Goal: Task Accomplishment & Management: Manage account settings

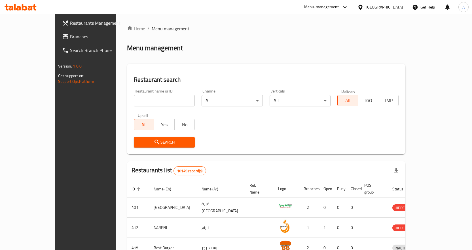
click at [70, 38] on span "Branches" at bounding box center [100, 36] width 60 height 7
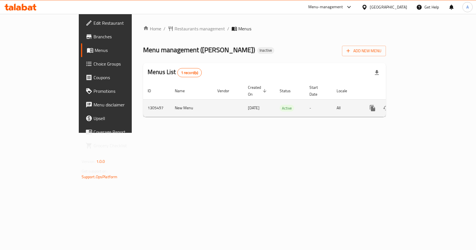
click at [416, 105] on icon "enhanced table" at bounding box center [413, 107] width 5 height 5
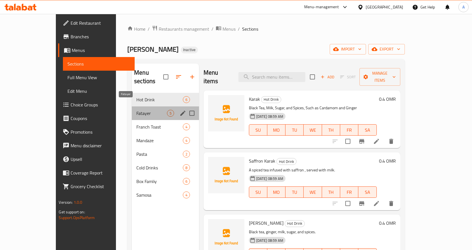
click at [136, 110] on span "Fatayer" at bounding box center [151, 113] width 30 height 7
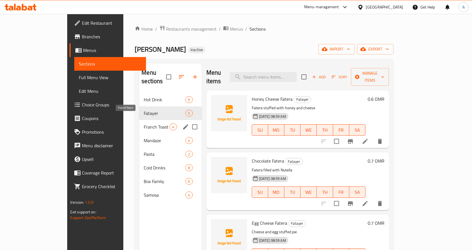
click at [144, 123] on span "Franch Toast" at bounding box center [157, 126] width 26 height 7
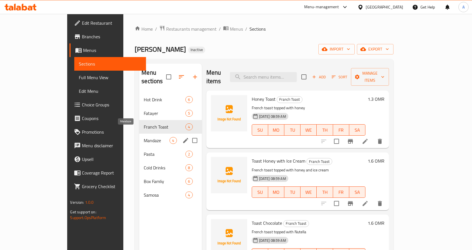
click at [144, 137] on span "Mandaze" at bounding box center [157, 140] width 26 height 7
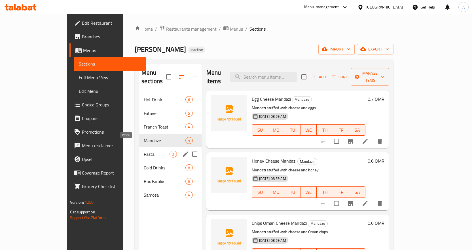
click at [144, 150] on span "Pasta" at bounding box center [157, 153] width 26 height 7
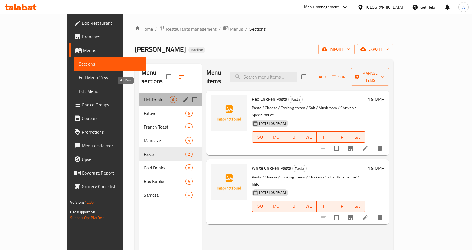
click at [144, 96] on span "Hot Drink" at bounding box center [157, 99] width 26 height 7
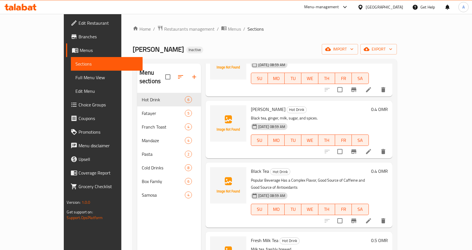
scroll to position [136, 0]
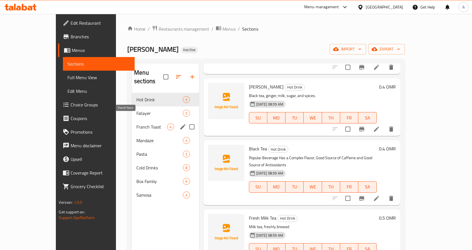
click at [132, 110] on div "Fatayer 5" at bounding box center [165, 113] width 67 height 14
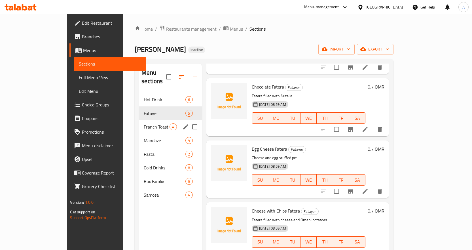
click at [144, 123] on span "Franch Toast" at bounding box center [157, 126] width 26 height 7
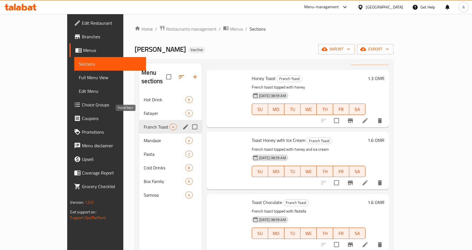
scroll to position [12, 0]
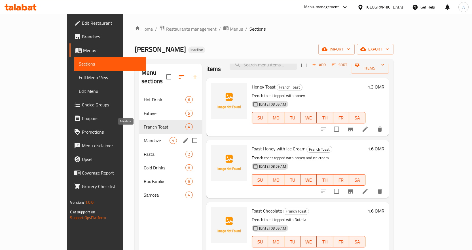
click at [144, 137] on span "Mandaze" at bounding box center [157, 140] width 26 height 7
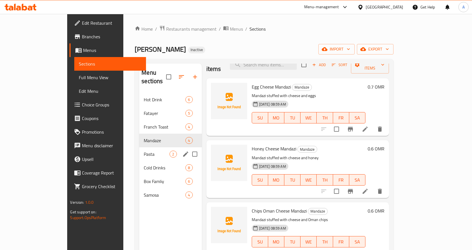
click at [144, 150] on span "Pasta" at bounding box center [157, 153] width 26 height 7
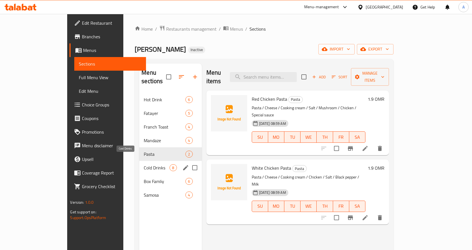
click at [144, 164] on span "Cold Drinks" at bounding box center [157, 167] width 26 height 7
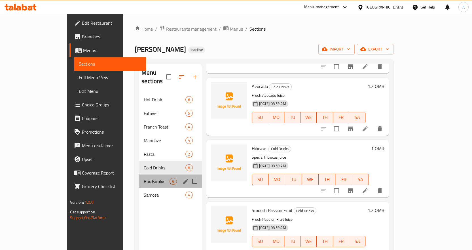
click at [139, 176] on div "Box Famliy 6" at bounding box center [170, 181] width 62 height 14
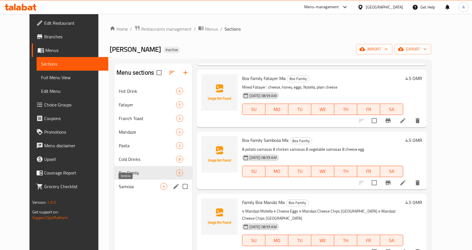
click at [119, 185] on span "Samosa" at bounding box center [139, 186] width 41 height 7
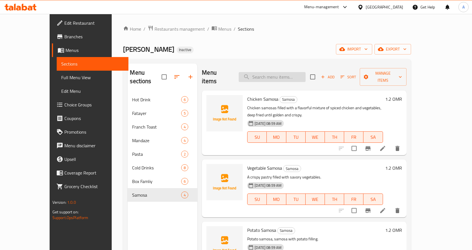
click at [294, 73] on input "search" at bounding box center [272, 77] width 67 height 10
type input "]"
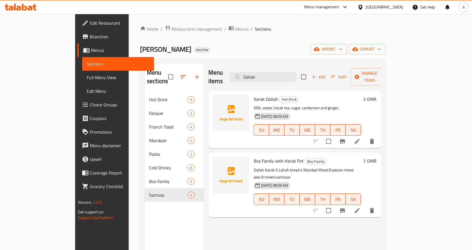
type input "Dallah"
click at [361, 138] on icon at bounding box center [357, 141] width 7 height 7
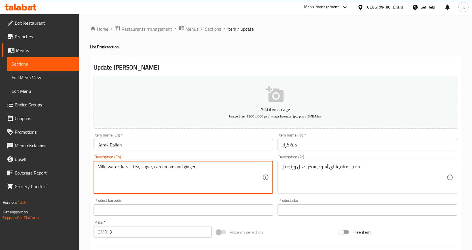
click at [203, 165] on textarea "Milk, water, karak tea, sugar, cardamom and ginger." at bounding box center [179, 177] width 165 height 27
paste textarea "Karak tea made in a traditional Arabic teapot. شاي كرك مصنوع في إبريق الشاي عرب…"
drag, startPoint x: 186, startPoint y: 167, endPoint x: 240, endPoint y: 176, distance: 55.4
click at [241, 176] on textarea "Karak tea made in a traditional Arabic teapot. شاي كرك مصنوع في إبريق الشاي عرب…" at bounding box center [179, 177] width 165 height 27
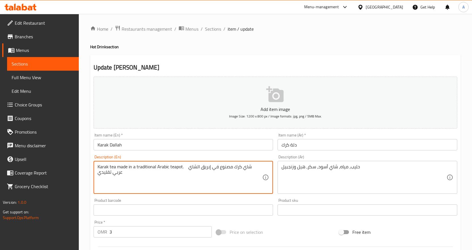
click at [202, 182] on textarea "Karak tea made in a traditional Arabic teapot. شاي كرك مصنوع في إبريق الشاي عرب…" at bounding box center [179, 177] width 165 height 27
drag, startPoint x: 124, startPoint y: 175, endPoint x: 182, endPoint y: 155, distance: 61.7
click at [182, 155] on div "Description (En) Karak tea made in a traditional Arabic teapot. شاي كرك مصنوع ف…" at bounding box center [184, 174] width 180 height 39
type textarea "Karak tea made in a traditional Arabic teapot."
click at [303, 166] on textarea "حليب، مياه، شاي أسود، سكر، هيل وزنجبيل" at bounding box center [363, 177] width 165 height 27
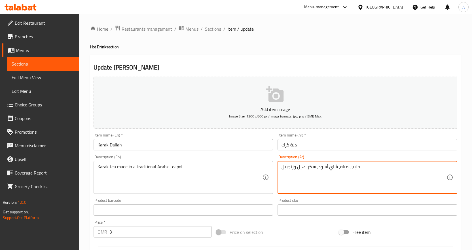
click at [303, 166] on textarea "حليب، مياه، شاي أسود، سكر، هيل وزنجبيل" at bounding box center [363, 177] width 165 height 27
paste textarea "شاي كرك مصنوع في إبريق الشاي عربي تقليدي"
drag, startPoint x: 288, startPoint y: 169, endPoint x: 277, endPoint y: 171, distance: 10.7
click at [277, 171] on div "شاي كرك مصنوع في إبريق الشاي عربي تقليدي Description (Ar)" at bounding box center [367, 177] width 180 height 33
type textarea "شاي كرك مصنوع في إبريق الشاي عربي تقليدي"
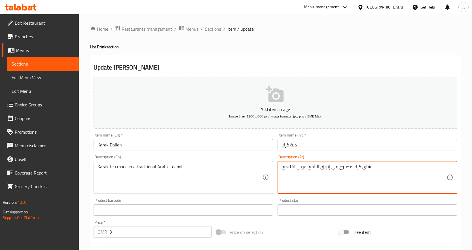
click at [264, 131] on div "Item name (En)   * Karak Dallah Item name (En) *" at bounding box center [183, 142] width 184 height 22
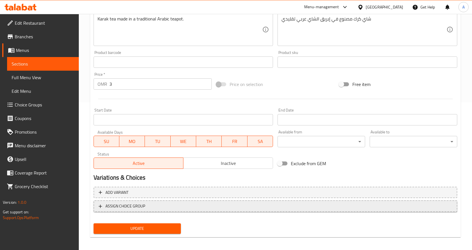
scroll to position [151, 0]
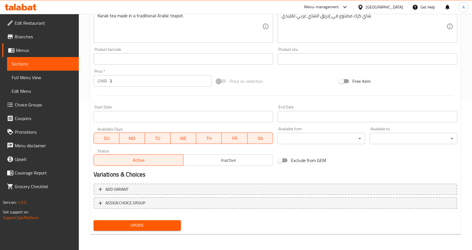
click at [169, 222] on span "Update" at bounding box center [137, 225] width 79 height 7
click at [36, 78] on span "Full Menu View" at bounding box center [43, 77] width 63 height 7
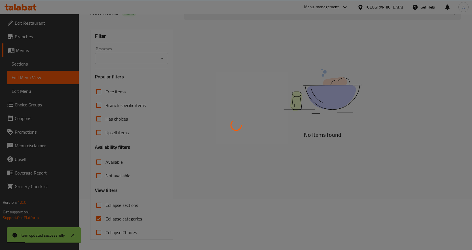
scroll to position [52, 0]
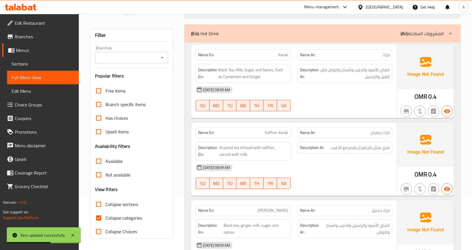
click at [99, 219] on input "Collapse categories" at bounding box center [99, 218] width 14 height 14
checkbox input "false"
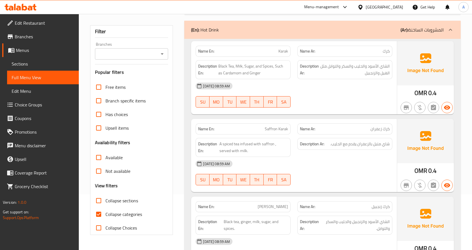
scroll to position [57, 0]
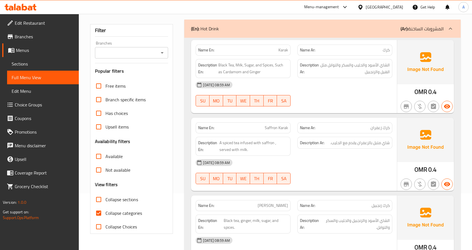
drag, startPoint x: 98, startPoint y: 214, endPoint x: 120, endPoint y: 209, distance: 23.2
click at [98, 214] on input "Collapse categories" at bounding box center [99, 213] width 14 height 14
checkbox input "false"
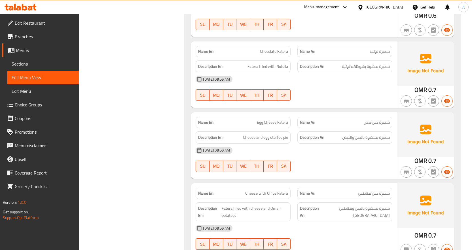
scroll to position [0, 0]
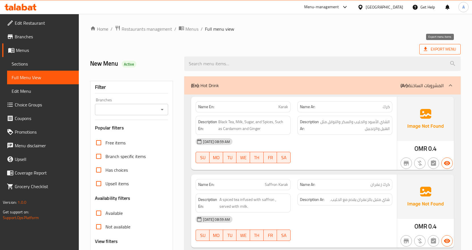
click at [441, 48] on span "Export Menu" at bounding box center [440, 49] width 32 height 7
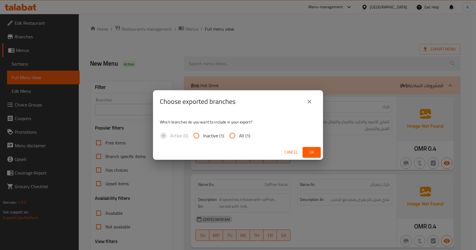
click at [236, 136] on input "All (1)" at bounding box center [233, 136] width 14 height 14
radio input "true"
click at [319, 152] on button "Ok" at bounding box center [312, 152] width 18 height 10
